Goal: Answer question/provide support

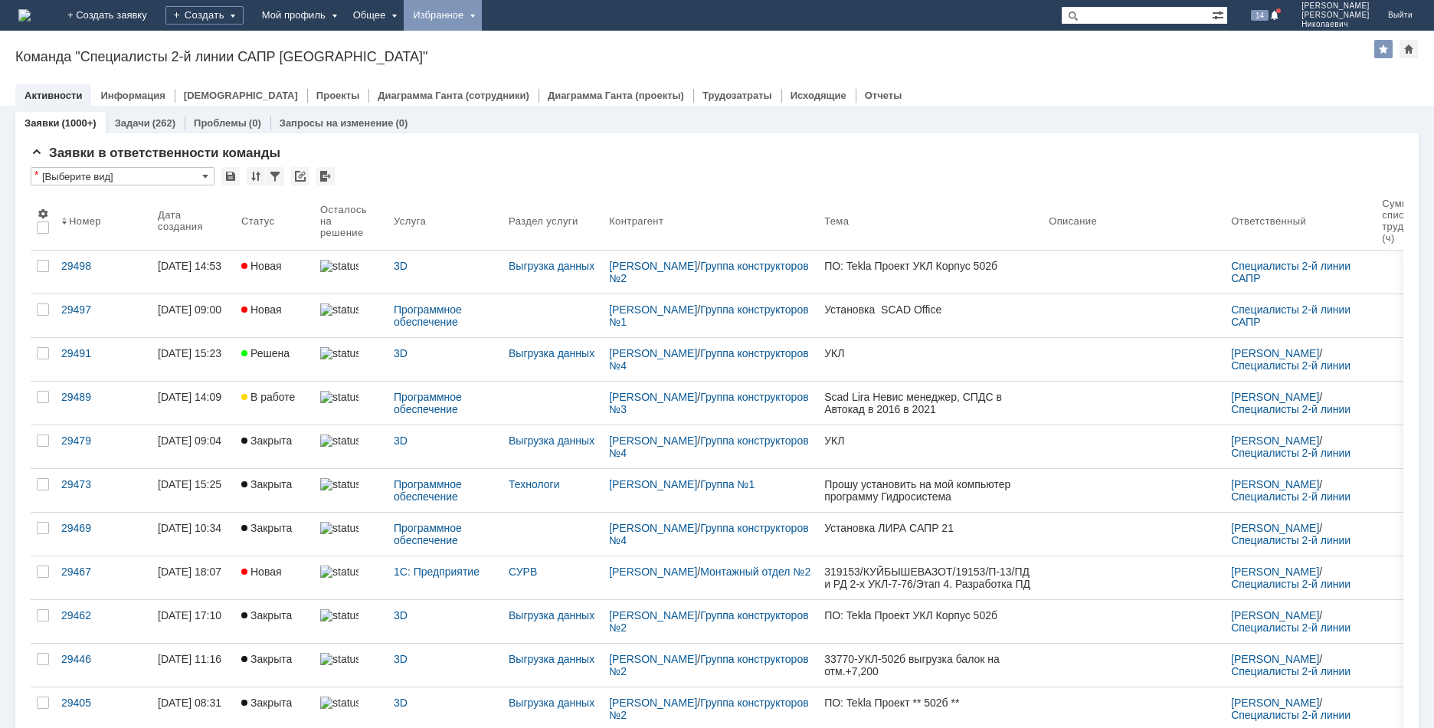
click at [482, 5] on div "Избранное" at bounding box center [443, 15] width 78 height 31
click at [504, 53] on link "Команда "СЭД Дзержинск"/Активности" at bounding box center [465, 58] width 116 height 43
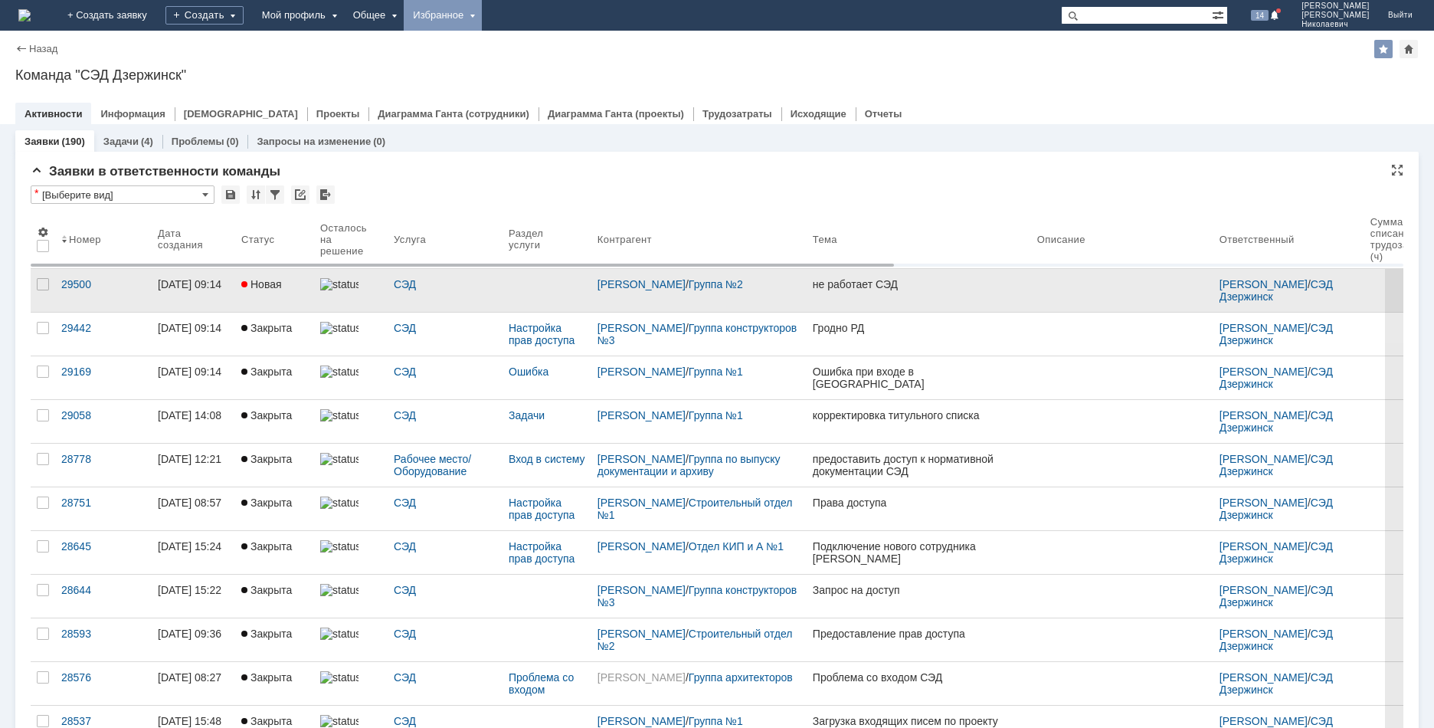
click at [586, 293] on div at bounding box center [546, 290] width 89 height 43
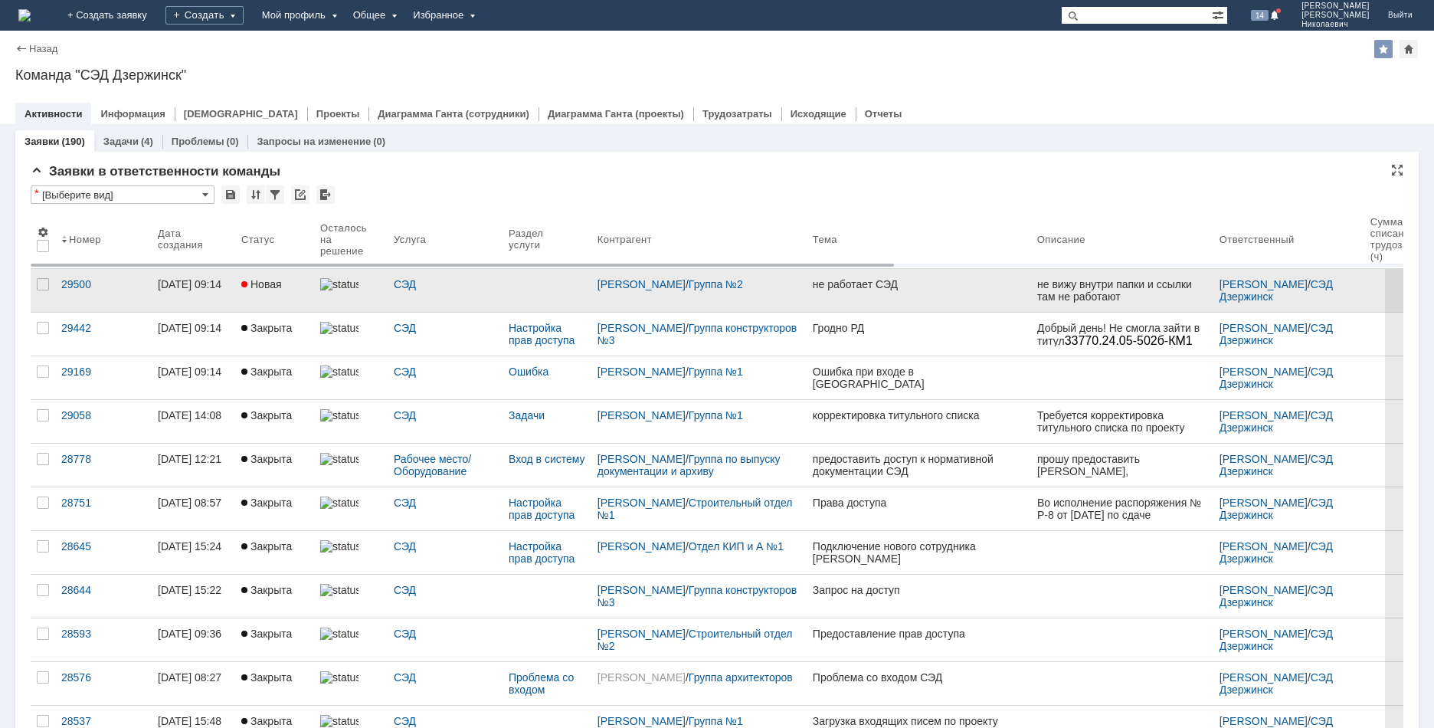
click at [746, 295] on div "[PERSON_NAME] / Группа №2" at bounding box center [698, 290] width 215 height 43
click at [871, 291] on link "не работает СЭД" at bounding box center [918, 290] width 224 height 43
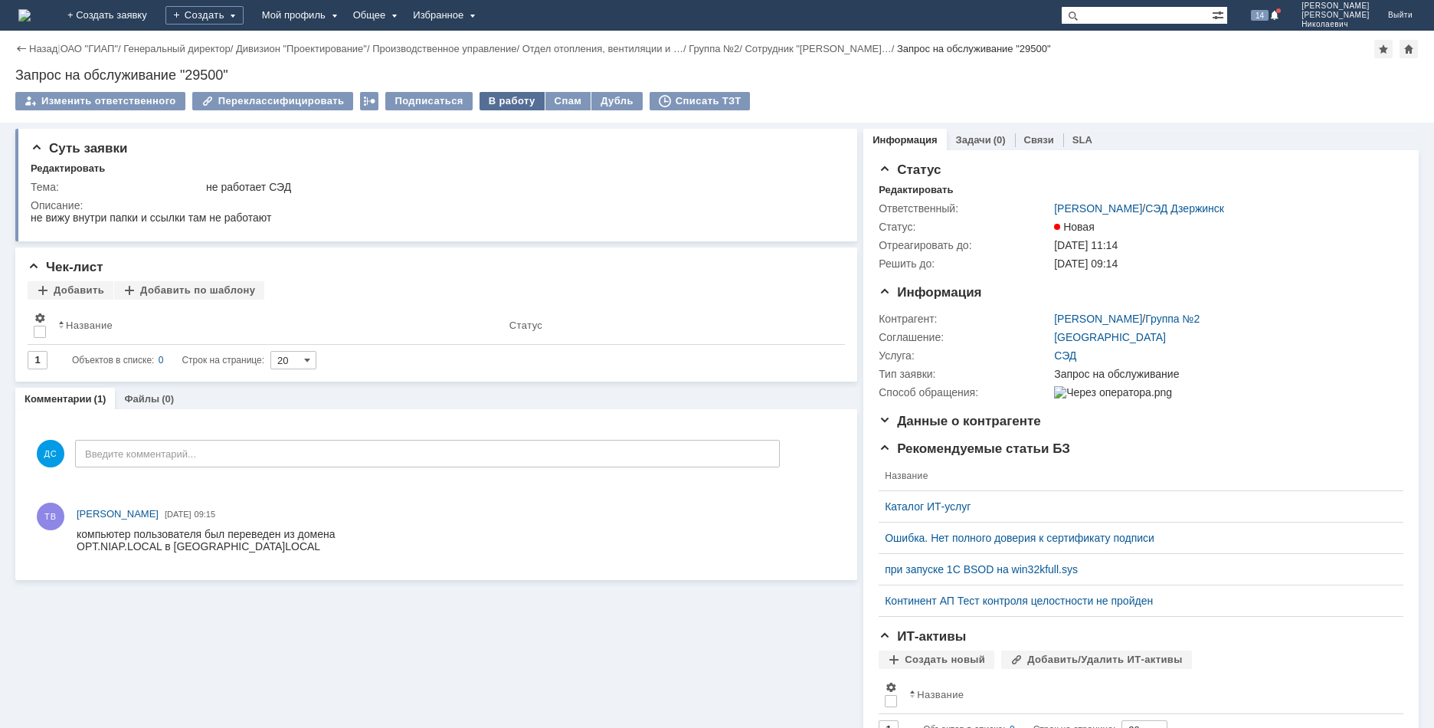
click at [511, 98] on div "В работу" at bounding box center [511, 101] width 65 height 18
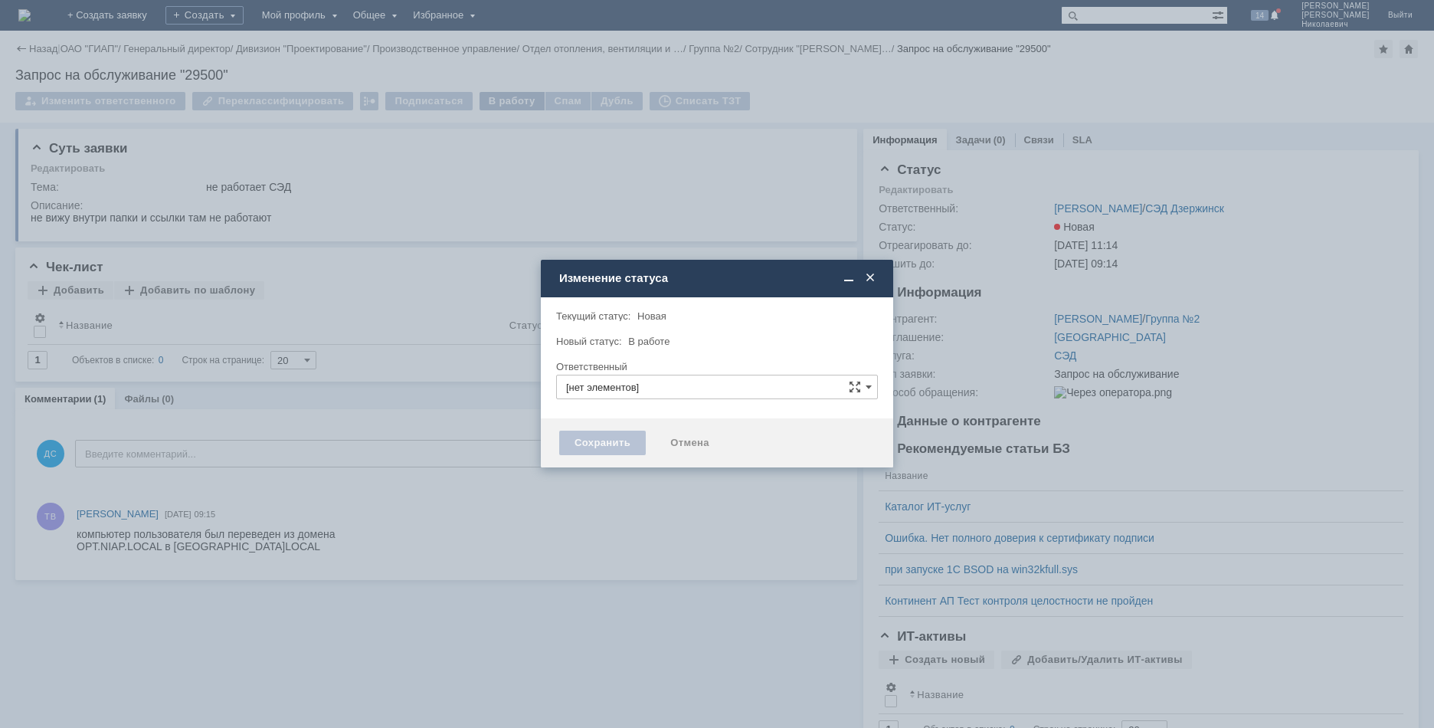
type input "[PERSON_NAME]"
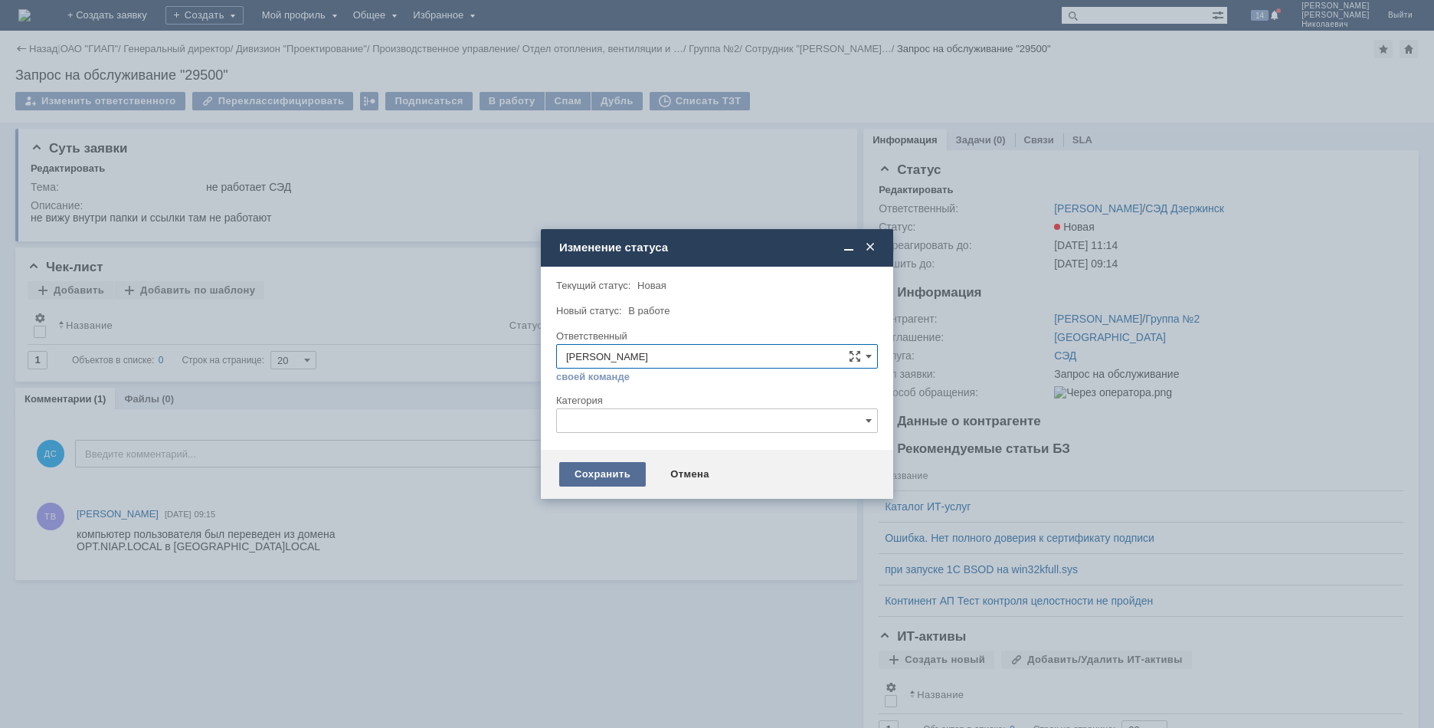
click at [600, 485] on div "Сохранить" at bounding box center [602, 474] width 87 height 25
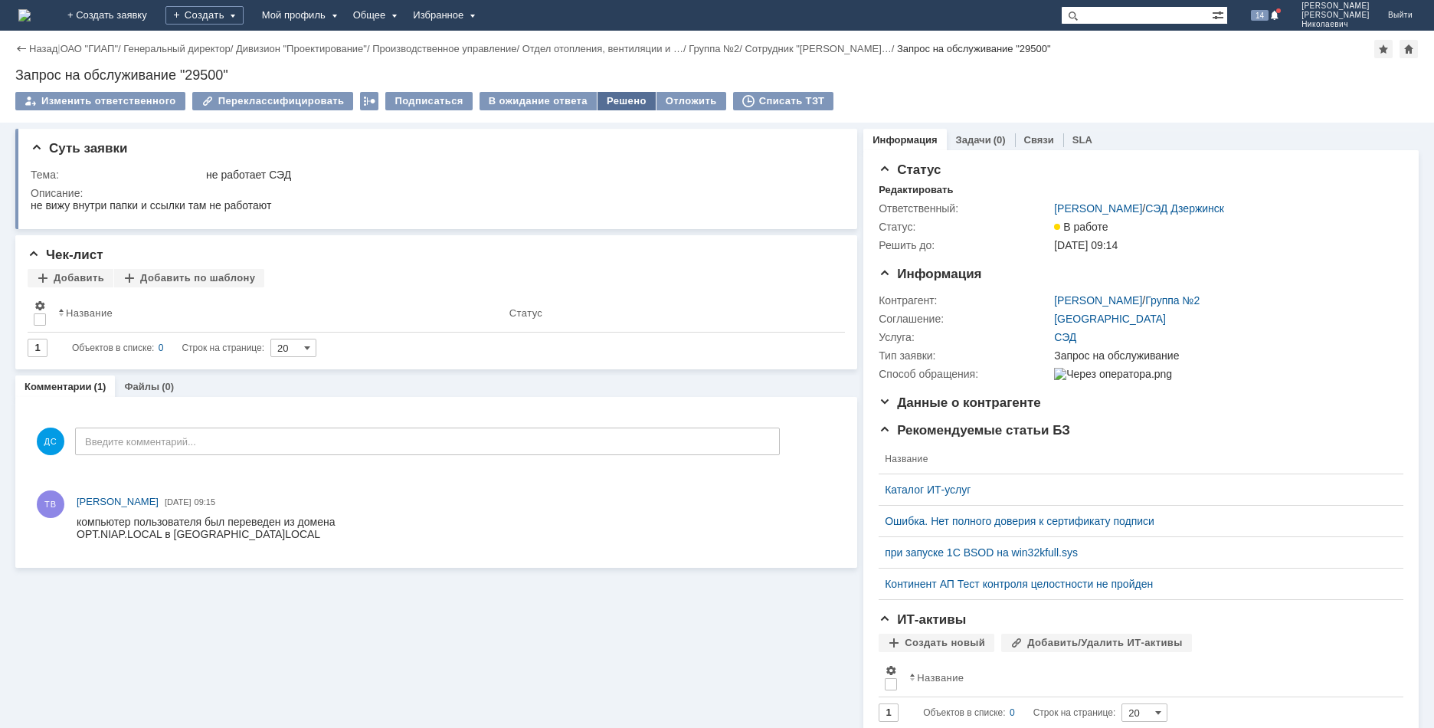
click at [601, 107] on div "Решено" at bounding box center [626, 101] width 58 height 18
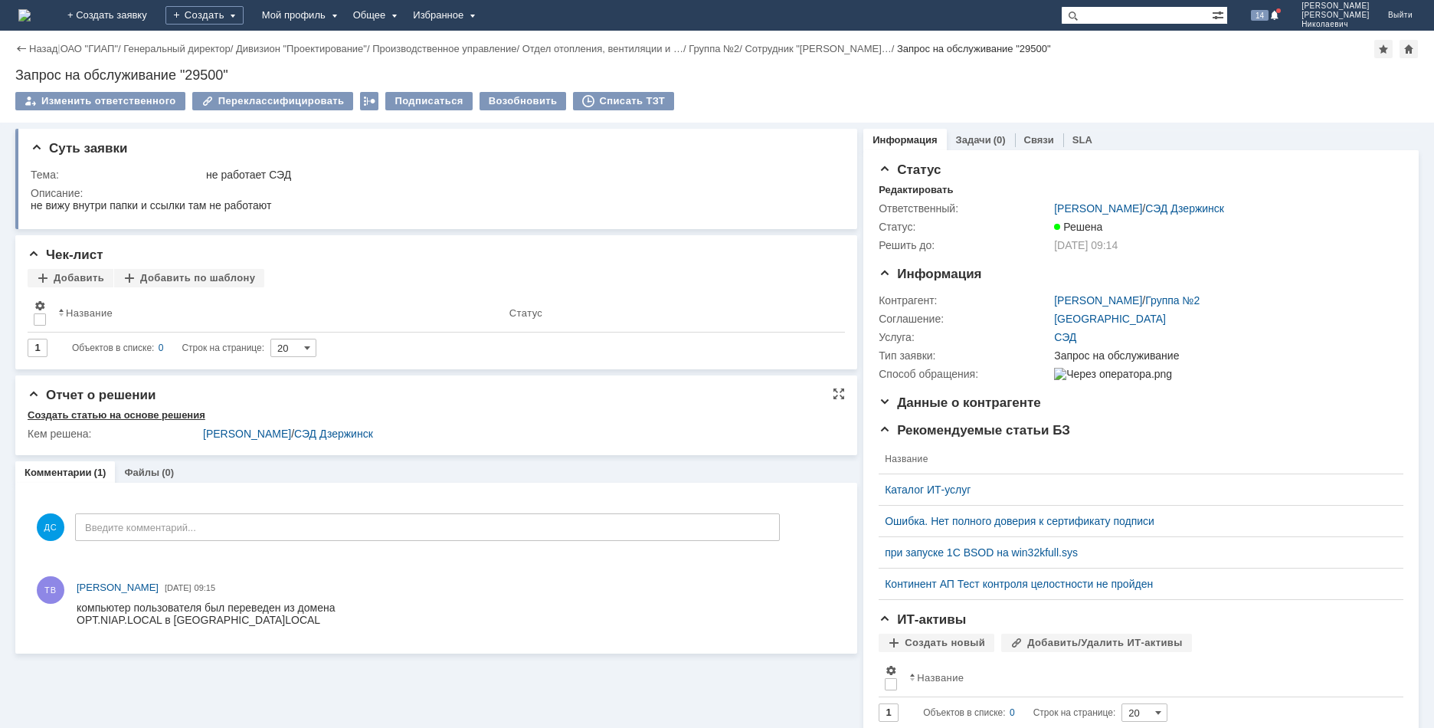
click at [129, 417] on div "Создать статью на основе решения" at bounding box center [117, 415] width 178 height 12
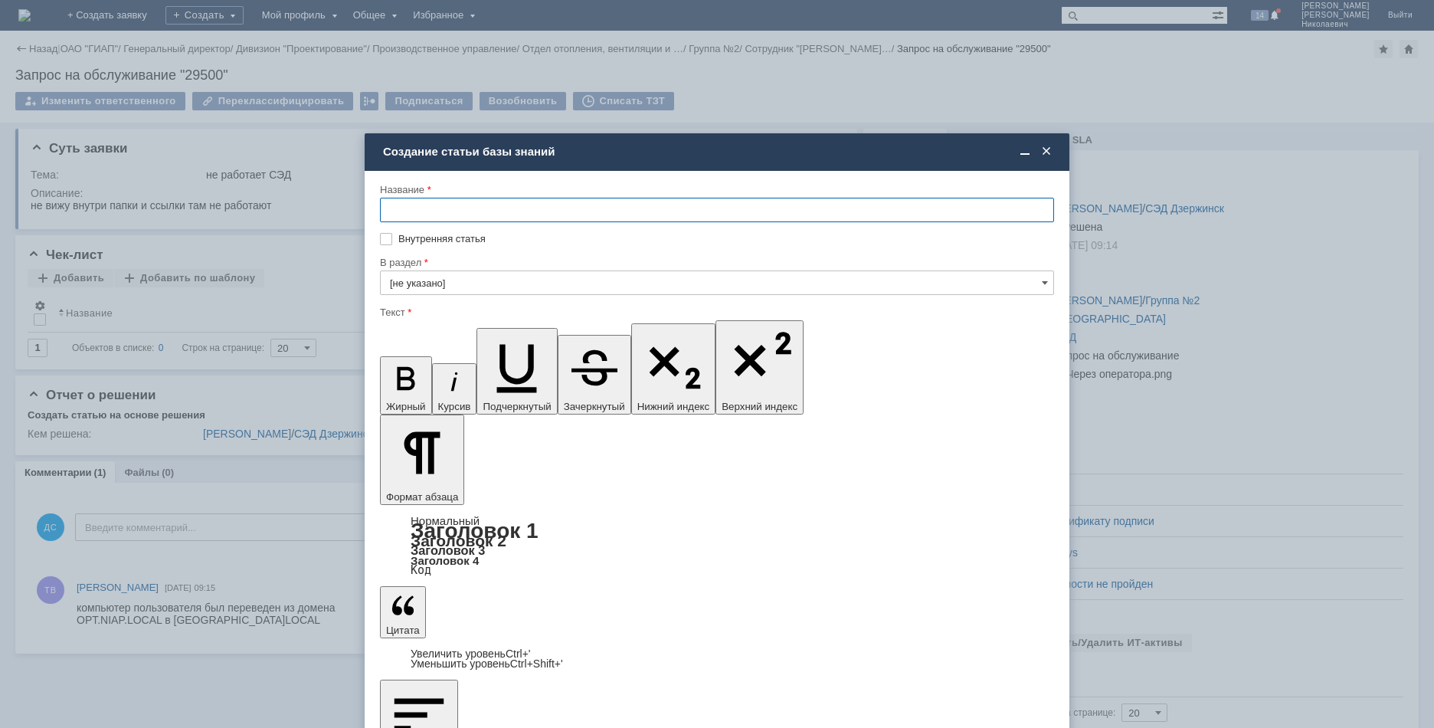
click at [1045, 151] on span at bounding box center [1045, 152] width 15 height 14
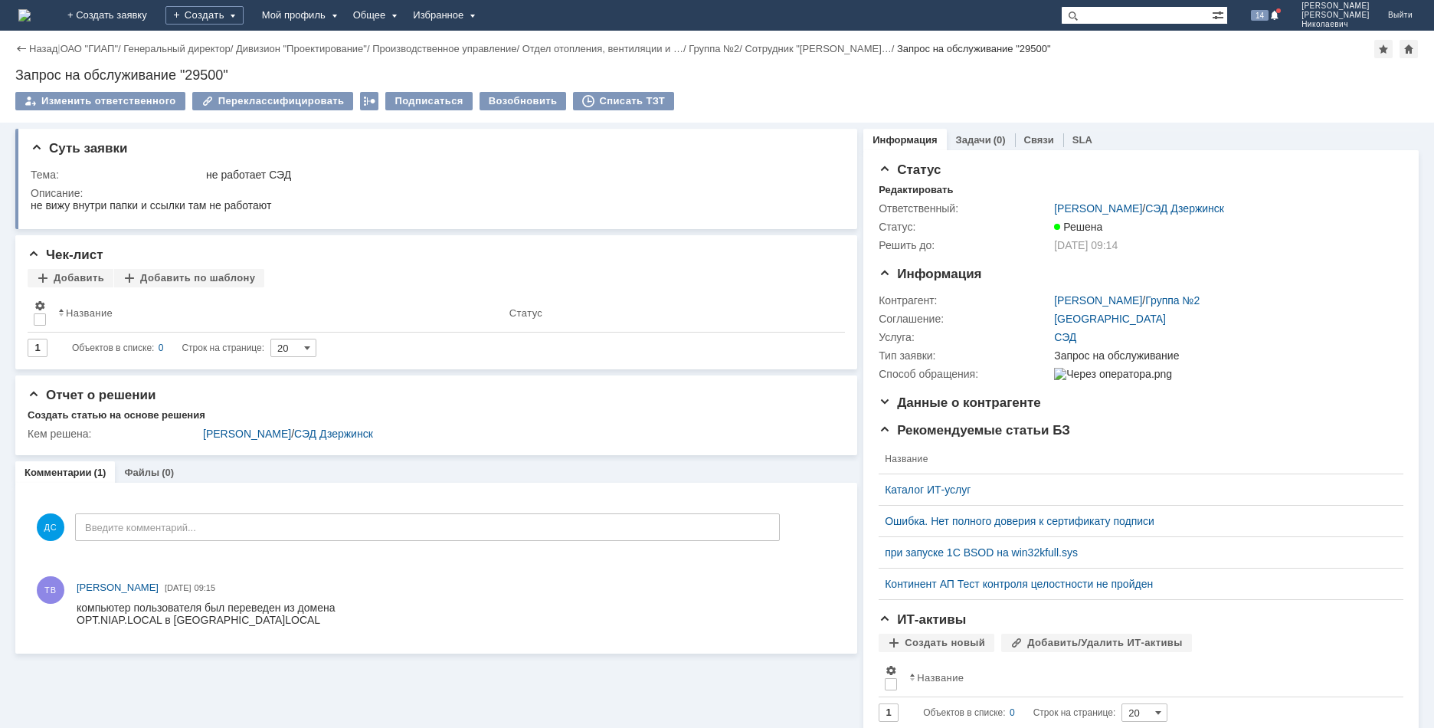
click at [600, 677] on div "Суть заявки Тема: не работает СЭД Описание: Чек-лист Добавить Добавить по шабло…" at bounding box center [436, 471] width 842 height 697
